Goal: Find specific page/section: Find specific page/section

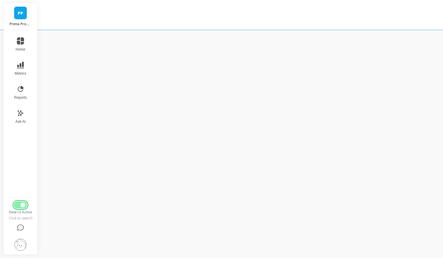
click at [18, 203] on button "Switch to Legacy UI" at bounding box center [20, 204] width 13 height 7
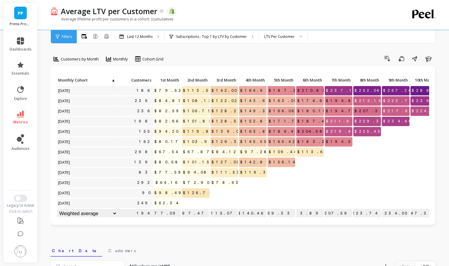
click at [193, 163] on p "$101.15" at bounding box center [196, 162] width 28 height 9
